Goal: Transaction & Acquisition: Purchase product/service

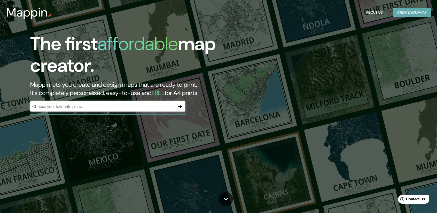
click at [416, 14] on button "Create your map" at bounding box center [412, 13] width 38 height 10
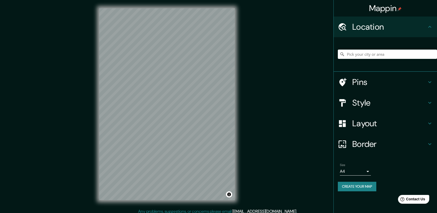
click at [343, 84] on icon at bounding box center [342, 82] width 7 height 8
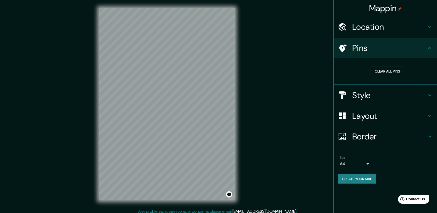
click at [389, 72] on button "Clear all pins" at bounding box center [387, 72] width 34 height 10
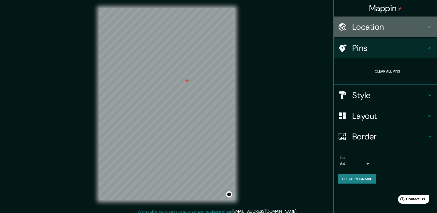
click at [365, 22] on h4 "Location" at bounding box center [389, 27] width 74 height 10
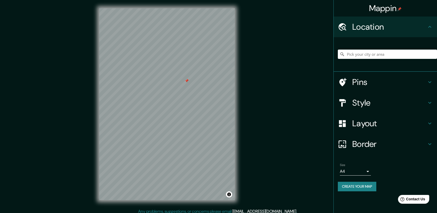
click at [368, 105] on h4 "Style" at bounding box center [389, 103] width 74 height 10
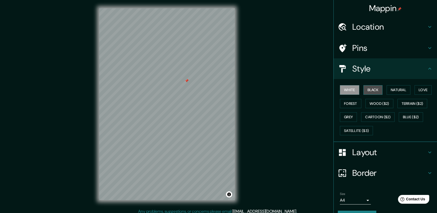
click at [367, 89] on button "Black" at bounding box center [372, 90] width 19 height 10
click at [394, 90] on button "Natural" at bounding box center [398, 90] width 24 height 10
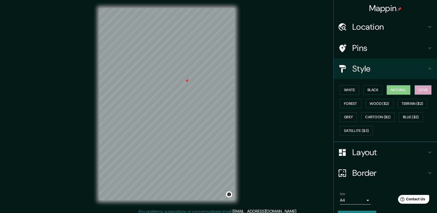
click at [422, 85] on button "Love" at bounding box center [422, 90] width 17 height 10
click at [342, 102] on button "Forest" at bounding box center [350, 104] width 21 height 10
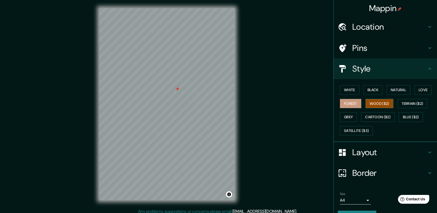
click at [367, 104] on button "Wood ($2)" at bounding box center [379, 104] width 28 height 10
click at [419, 104] on button "Terrain ($2)" at bounding box center [412, 104] width 30 height 10
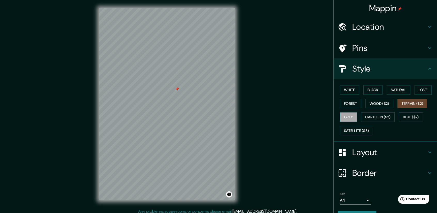
click at [343, 116] on button "Grey" at bounding box center [348, 117] width 17 height 10
click at [370, 118] on button "Cartoon ($2)" at bounding box center [378, 117] width 34 height 10
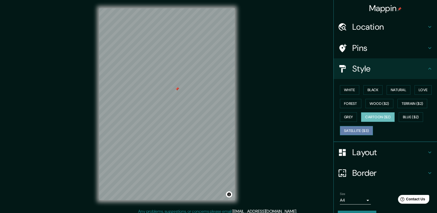
click at [350, 130] on button "Satellite ($3)" at bounding box center [356, 131] width 33 height 10
click at [349, 112] on button "Grey" at bounding box center [348, 117] width 17 height 10
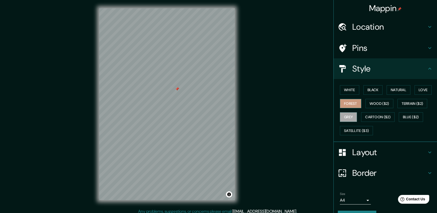
click at [350, 106] on button "Forest" at bounding box center [350, 104] width 21 height 10
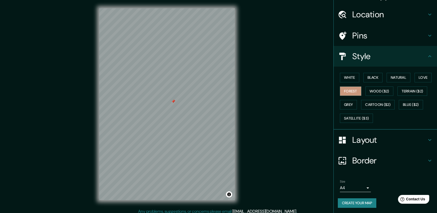
scroll to position [3, 0]
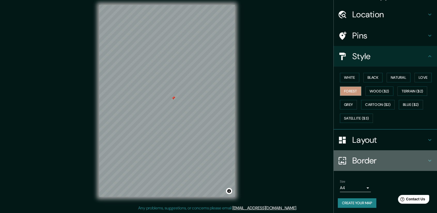
click at [365, 161] on h4 "Border" at bounding box center [389, 160] width 74 height 10
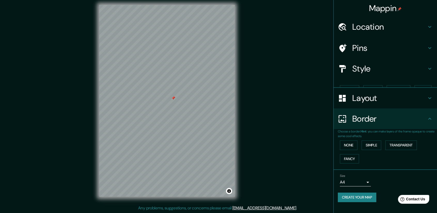
scroll to position [0, 0]
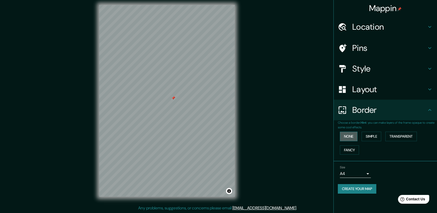
click at [349, 138] on button "None" at bounding box center [349, 137] width 18 height 10
click at [369, 138] on button "Simple" at bounding box center [371, 137] width 20 height 10
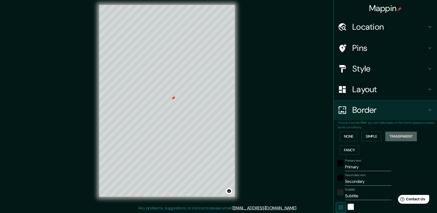
click at [399, 135] on button "Transparent" at bounding box center [400, 137] width 31 height 10
click at [347, 151] on button "Fancy" at bounding box center [349, 150] width 19 height 10
click at [404, 136] on button "Transparent" at bounding box center [400, 137] width 31 height 10
click at [346, 134] on button "None" at bounding box center [349, 137] width 18 height 10
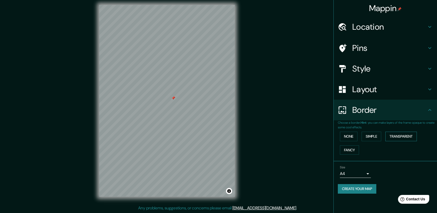
click at [401, 137] on button "Transparent" at bounding box center [400, 137] width 31 height 10
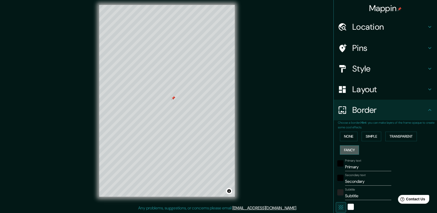
click at [348, 150] on button "Fancy" at bounding box center [349, 150] width 19 height 10
click at [345, 137] on button "None" at bounding box center [349, 137] width 18 height 10
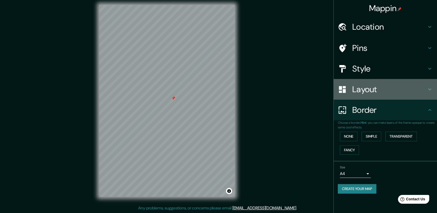
click at [374, 89] on h4 "Layout" at bounding box center [389, 89] width 74 height 10
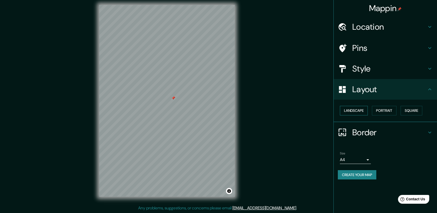
click at [360, 109] on button "Landscape" at bounding box center [354, 111] width 28 height 10
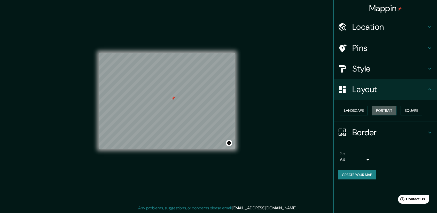
click at [385, 109] on button "Portrait" at bounding box center [384, 111] width 25 height 10
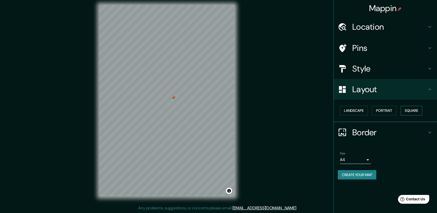
click at [416, 109] on button "Square" at bounding box center [411, 111] width 22 height 10
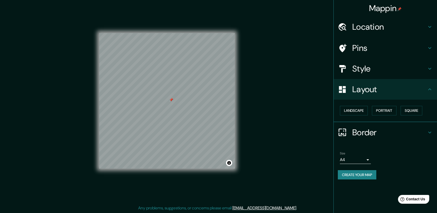
click at [358, 161] on body "Mappin Location Pins Style Layout Landscape Portrait Square Border Choose a bor…" at bounding box center [218, 103] width 437 height 213
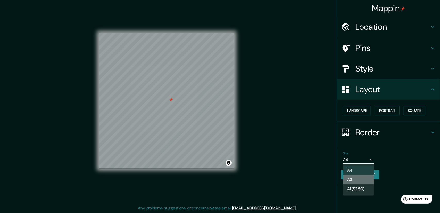
click at [354, 178] on li "A3" at bounding box center [358, 179] width 31 height 9
type input "a4"
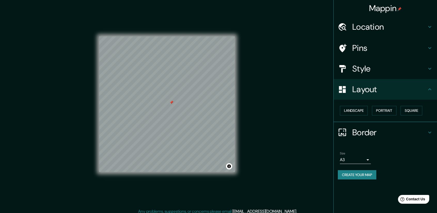
scroll to position [3, 0]
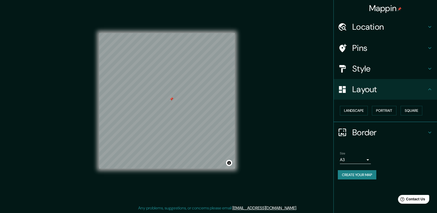
click at [368, 27] on h4 "Location" at bounding box center [389, 27] width 74 height 10
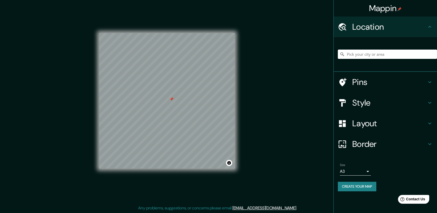
click at [374, 81] on h4 "Pins" at bounding box center [389, 82] width 74 height 10
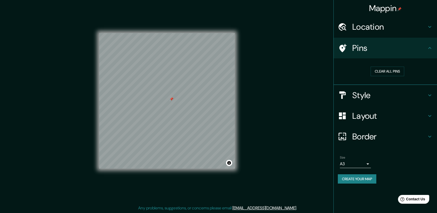
click at [390, 93] on h4 "Style" at bounding box center [389, 95] width 74 height 10
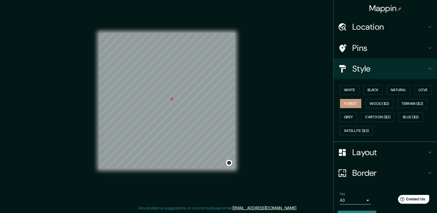
scroll to position [12, 0]
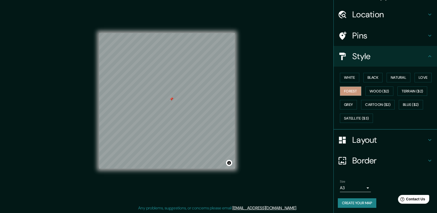
click at [366, 204] on button "Create your map" at bounding box center [356, 203] width 38 height 10
click at [359, 204] on button "Create your map" at bounding box center [356, 203] width 38 height 10
click at [395, 185] on div "Size A3 a4" at bounding box center [384, 185] width 95 height 17
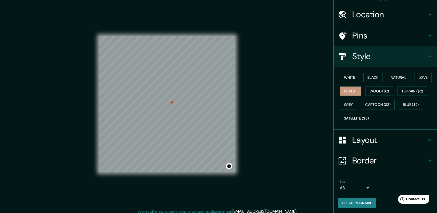
scroll to position [0, 0]
click at [363, 162] on h4 "Border" at bounding box center [389, 160] width 74 height 10
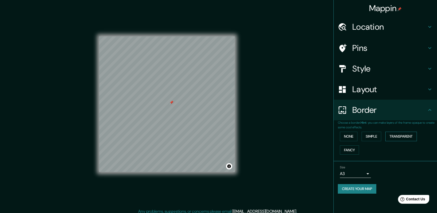
click at [396, 135] on button "Transparent" at bounding box center [400, 137] width 31 height 10
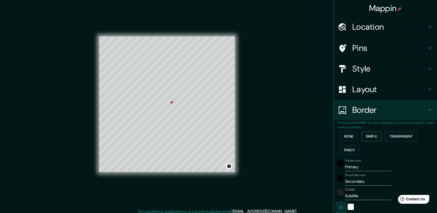
click at [372, 134] on button "Simple" at bounding box center [371, 137] width 20 height 10
click at [345, 132] on button "None" at bounding box center [349, 137] width 18 height 10
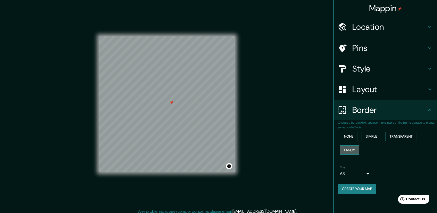
click at [350, 147] on button "Fancy" at bounding box center [349, 150] width 19 height 10
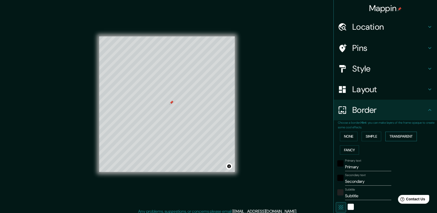
click at [408, 138] on button "Transparent" at bounding box center [400, 137] width 31 height 10
drag, startPoint x: 190, startPoint y: 146, endPoint x: 193, endPoint y: 150, distance: 4.8
click at [193, 150] on div at bounding box center [193, 150] width 4 height 4
click at [372, 47] on h4 "Pins" at bounding box center [389, 48] width 74 height 10
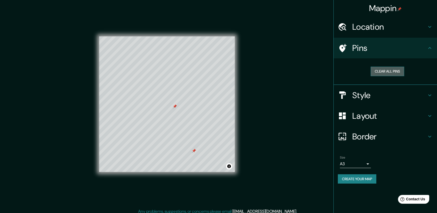
click at [385, 73] on button "Clear all pins" at bounding box center [387, 72] width 34 height 10
click at [381, 72] on button "Clear all pins" at bounding box center [387, 72] width 34 height 10
click at [364, 135] on h4 "Border" at bounding box center [389, 136] width 74 height 10
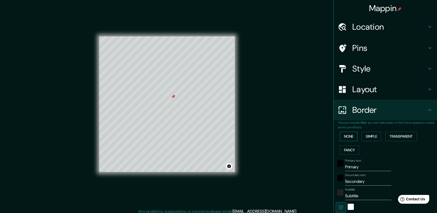
click at [342, 135] on button "None" at bounding box center [349, 137] width 18 height 10
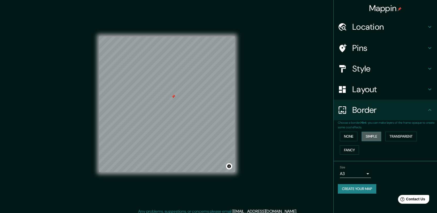
click at [368, 138] on button "Simple" at bounding box center [371, 137] width 20 height 10
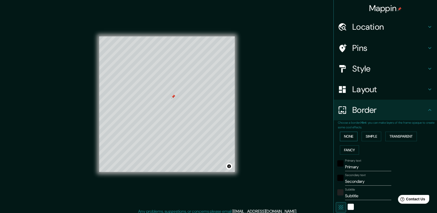
click at [353, 135] on button "None" at bounding box center [349, 137] width 18 height 10
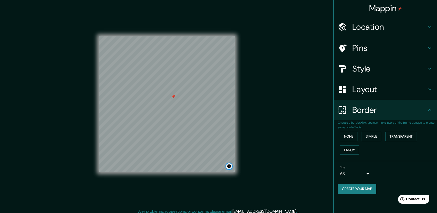
click at [229, 169] on button "Toggle attribution" at bounding box center [229, 166] width 6 height 6
click at [261, 165] on div "Mappin Location Pins Style Layout Border Choose a border. Hint : you can make l…" at bounding box center [218, 108] width 437 height 216
click at [207, 166] on link "Improve this map" at bounding box center [212, 166] width 26 height 4
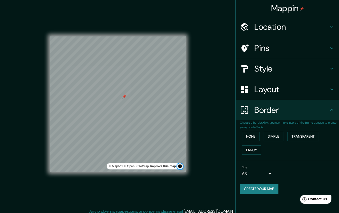
click at [180, 167] on button "Toggle attribution" at bounding box center [180, 166] width 6 height 6
click at [204, 117] on div "Mappin Location Pins Style Layout Border Choose a border. Hint : you can make l…" at bounding box center [169, 108] width 339 height 216
drag, startPoint x: 197, startPoint y: 87, endPoint x: 192, endPoint y: 89, distance: 5.1
click at [283, 173] on div "Size A3 a4" at bounding box center [287, 171] width 95 height 17
click at [272, 191] on button "Create your map" at bounding box center [259, 189] width 38 height 10
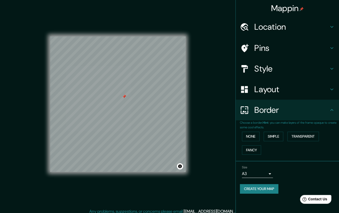
click at [276, 191] on button "Create your map" at bounding box center [259, 189] width 38 height 10
